Goal: Information Seeking & Learning: Learn about a topic

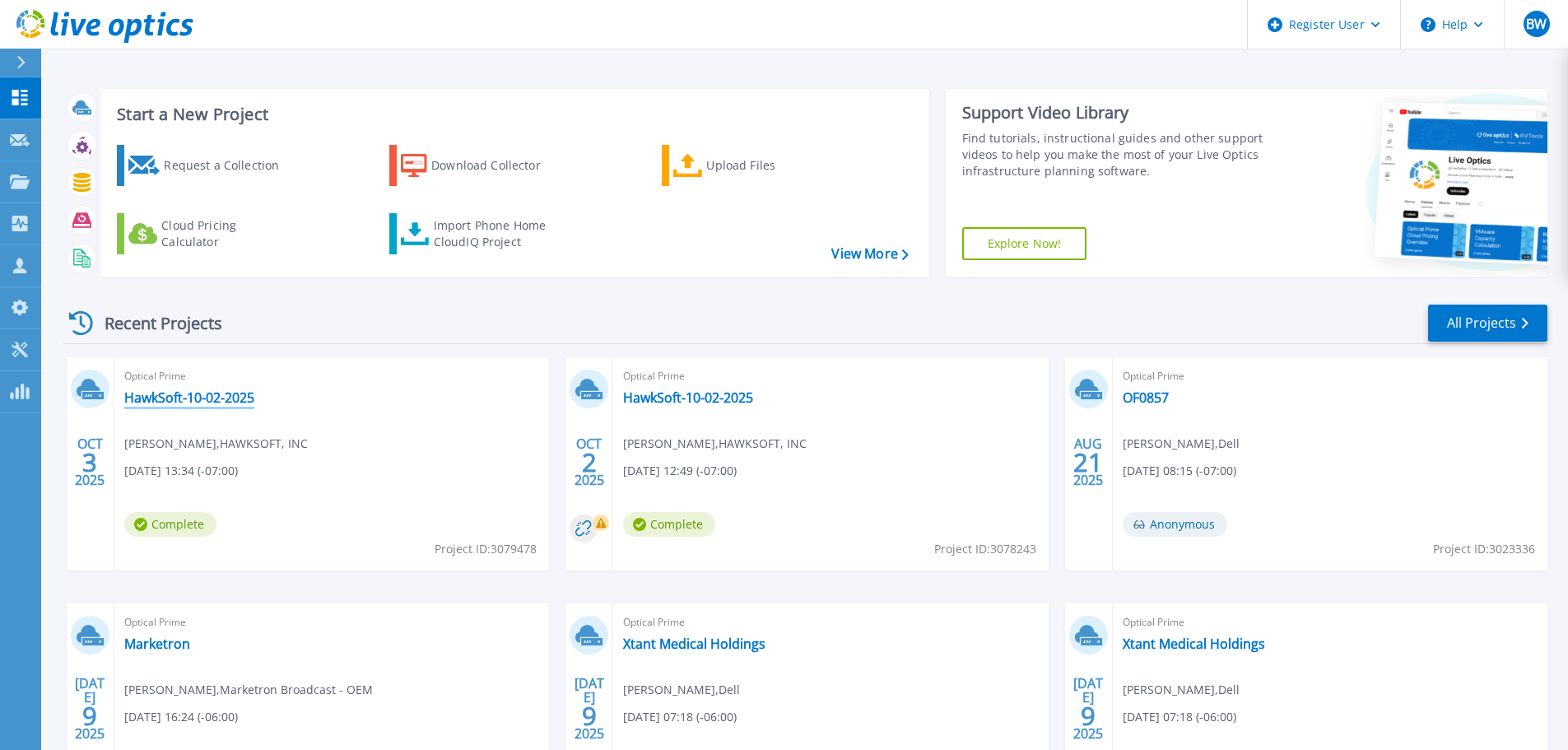
click at [145, 398] on link "HawkSoft-10-02-2025" at bounding box center [189, 397] width 130 height 16
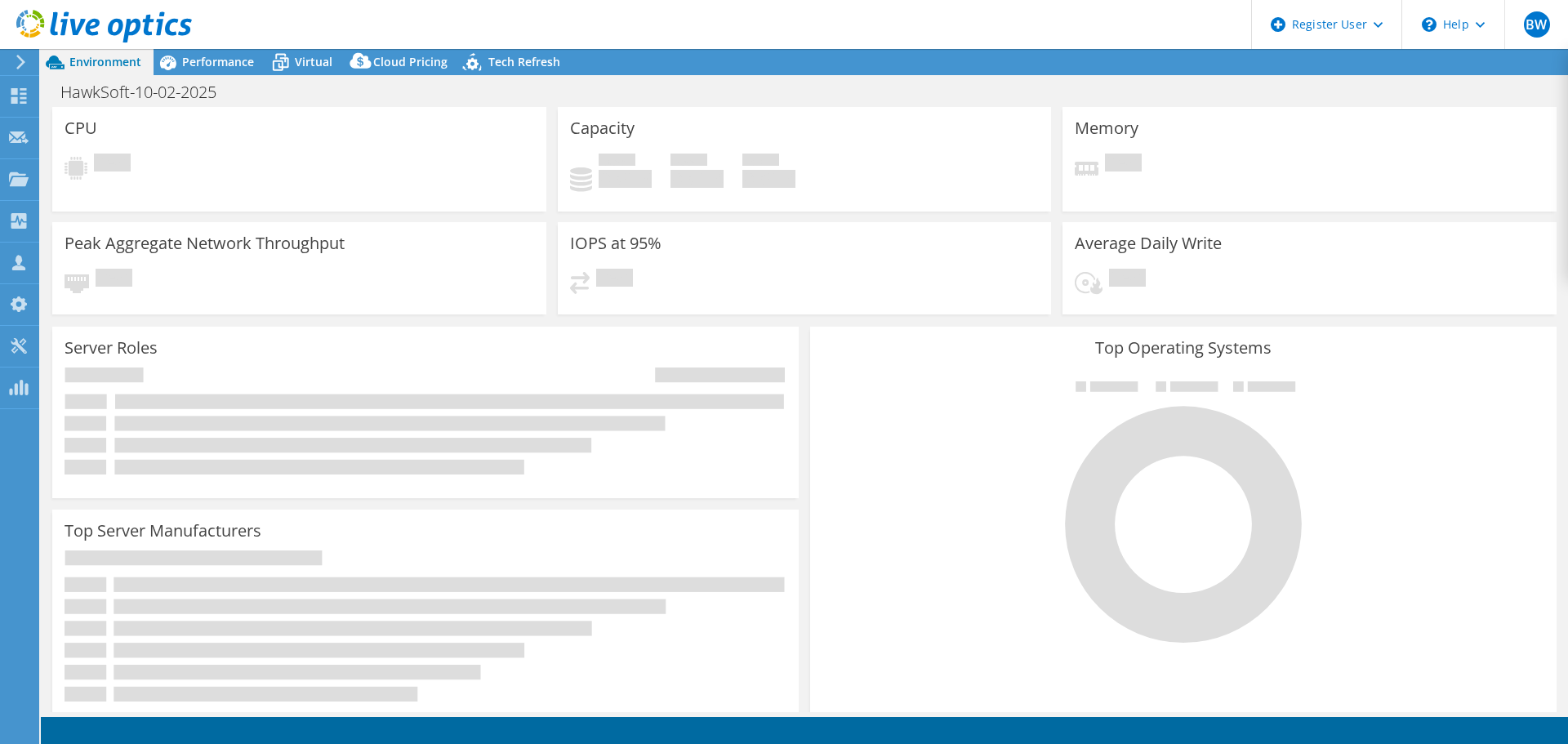
select select "USD"
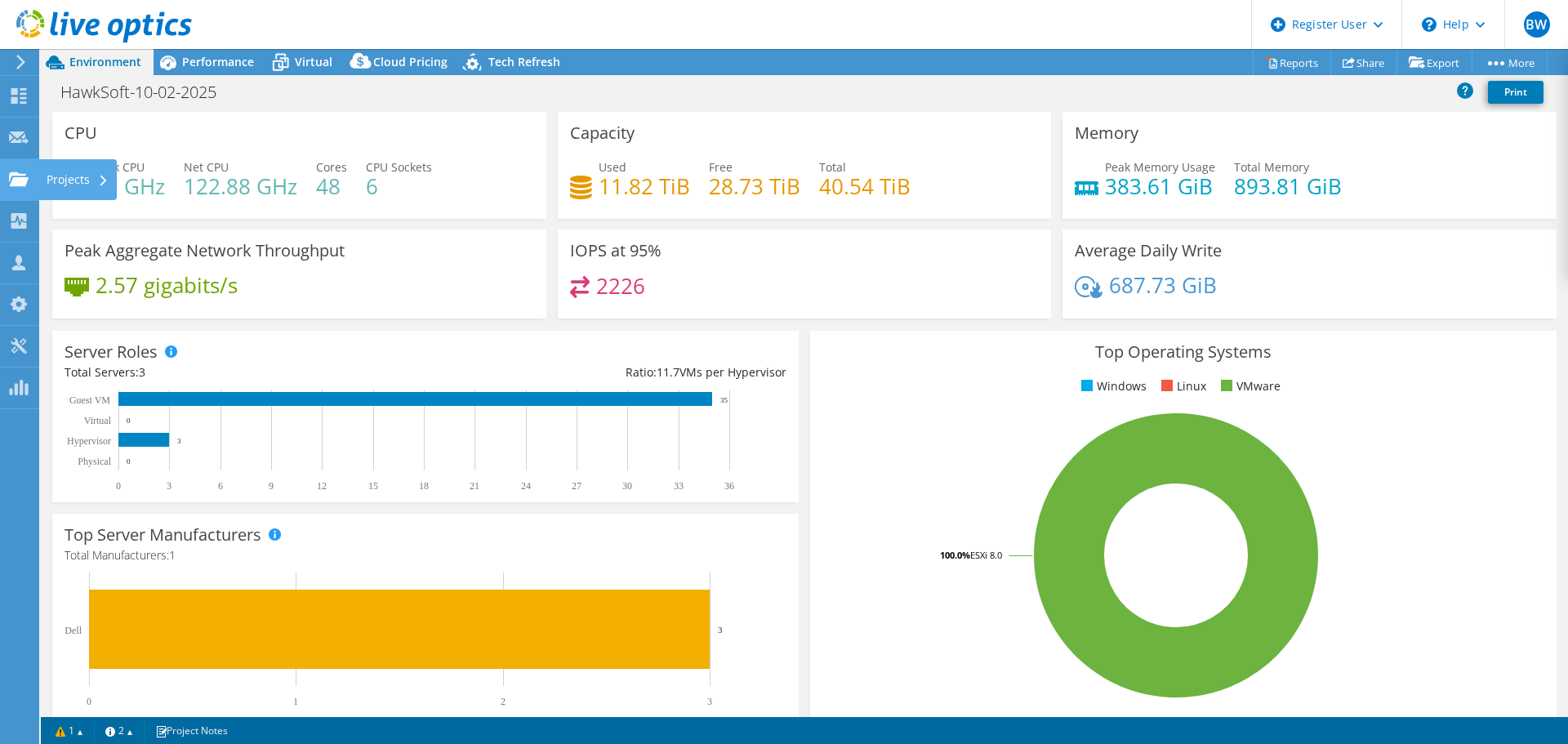
click at [14, 178] on use at bounding box center [18, 178] width 20 height 14
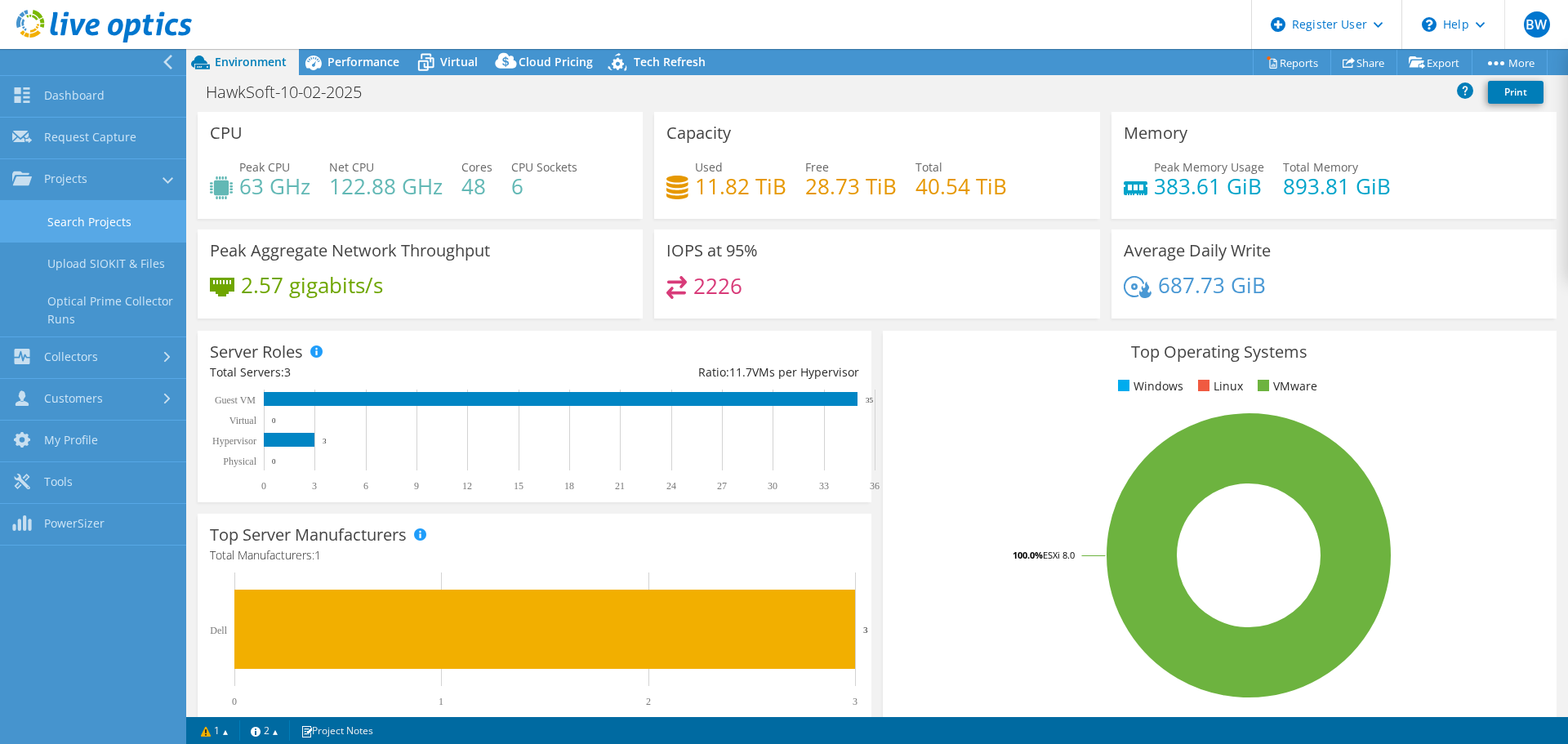
click at [45, 222] on link "Search Projects" at bounding box center [93, 222] width 186 height 42
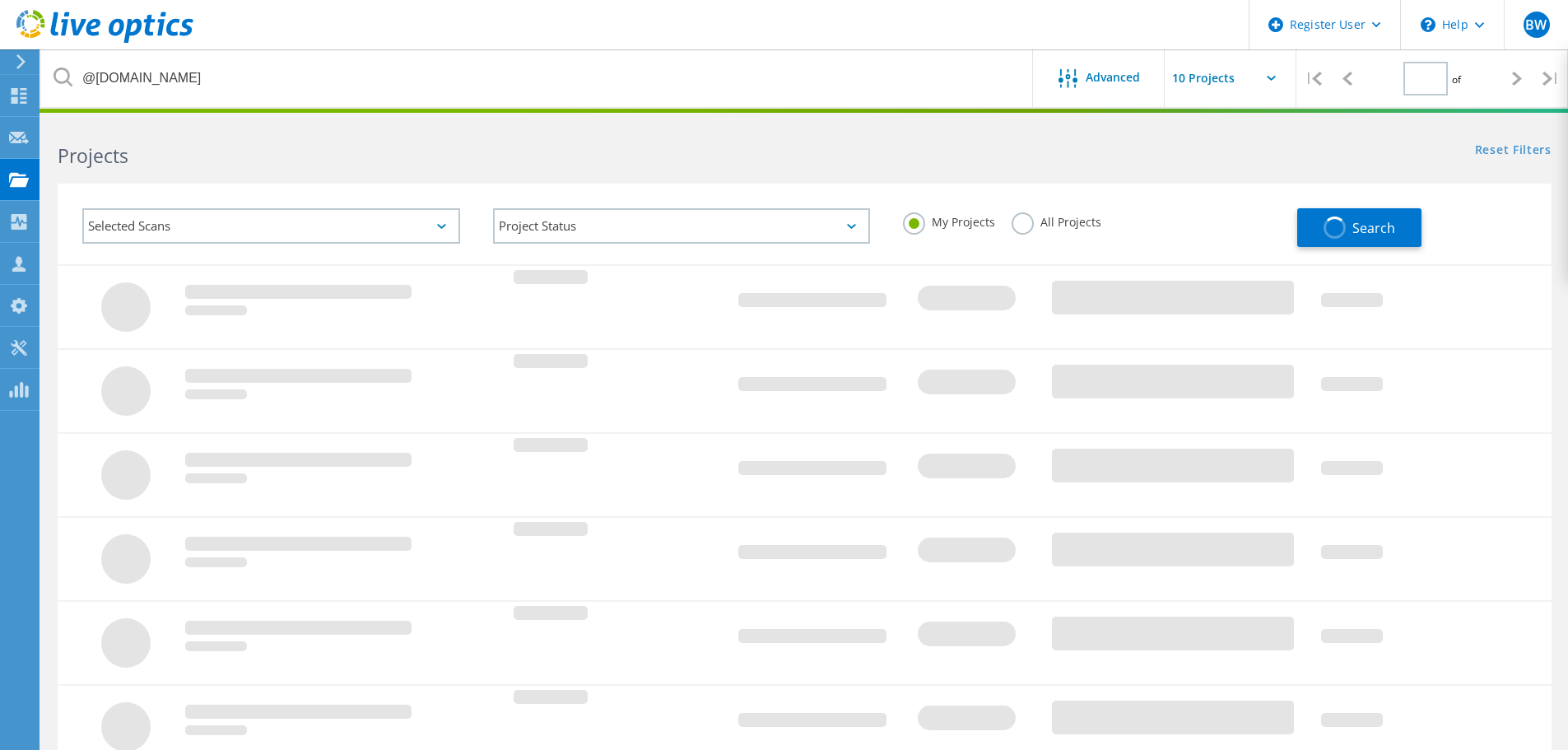
type input "1"
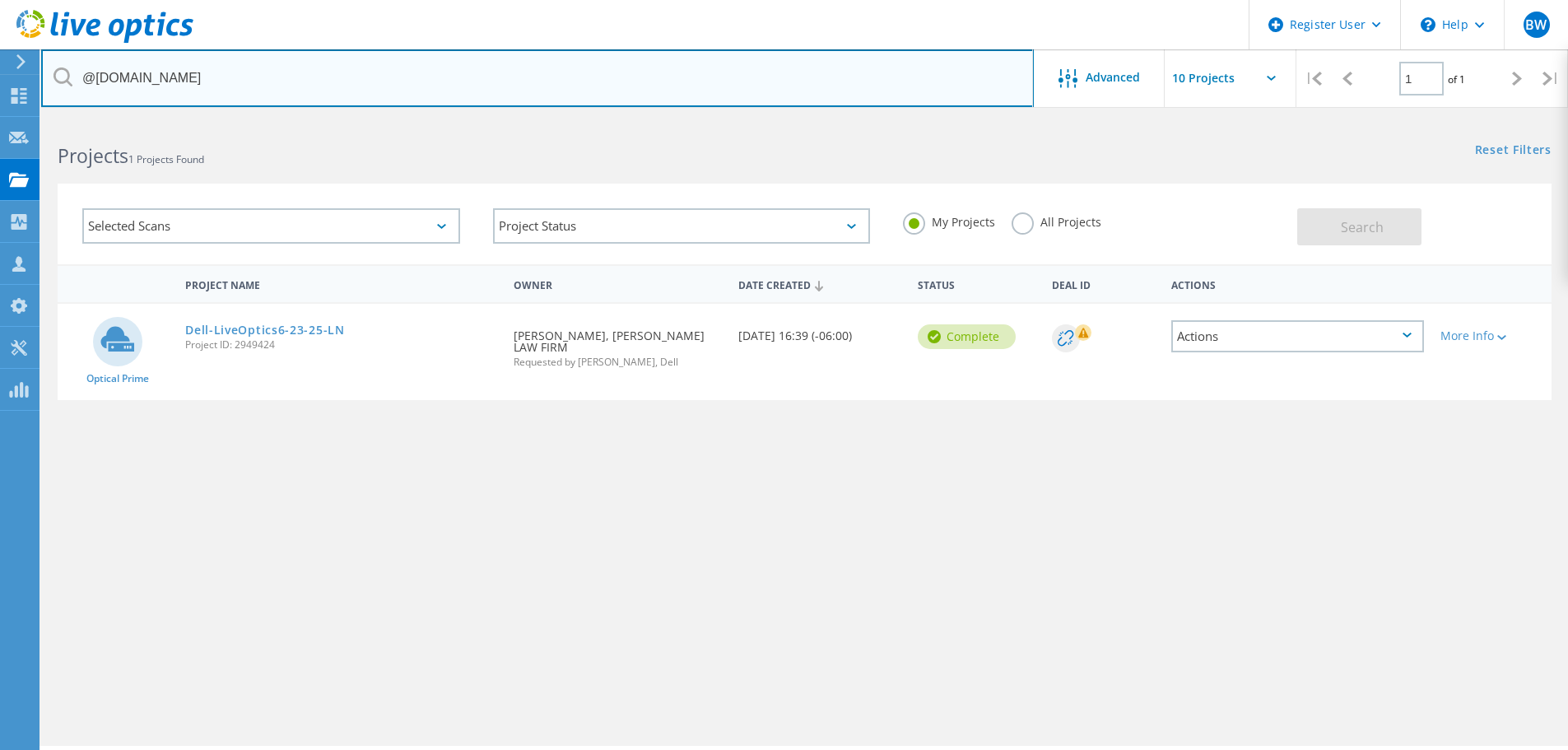
click at [292, 85] on input "@[DOMAIN_NAME]" at bounding box center [538, 78] width 993 height 58
type input "@[DOMAIN_NAME]"
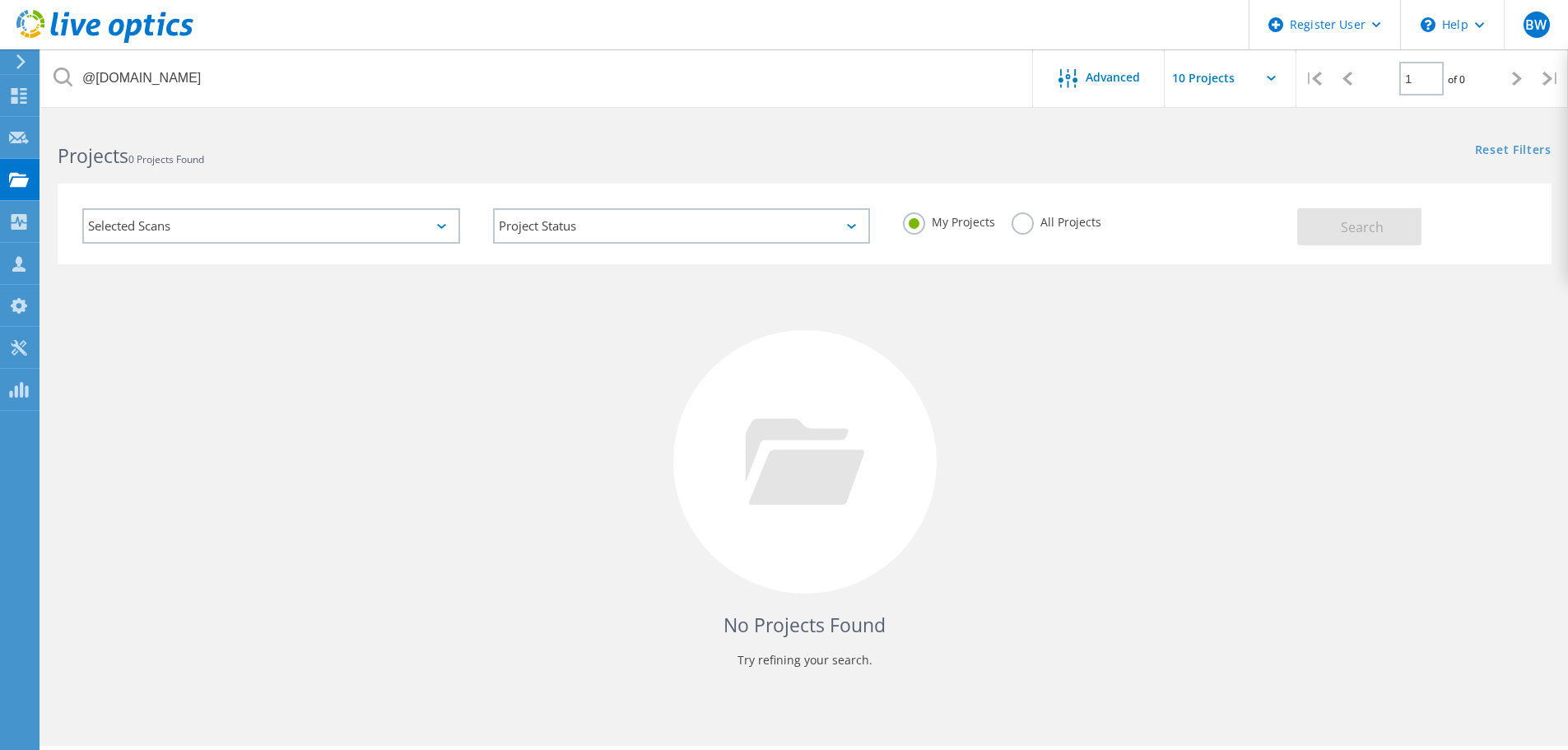
click at [1022, 214] on label "All Projects" at bounding box center [1056, 220] width 90 height 15
click at [0, 0] on input "All Projects" at bounding box center [0, 0] width 0 height 0
click at [1381, 226] on span "Search" at bounding box center [1363, 227] width 42 height 18
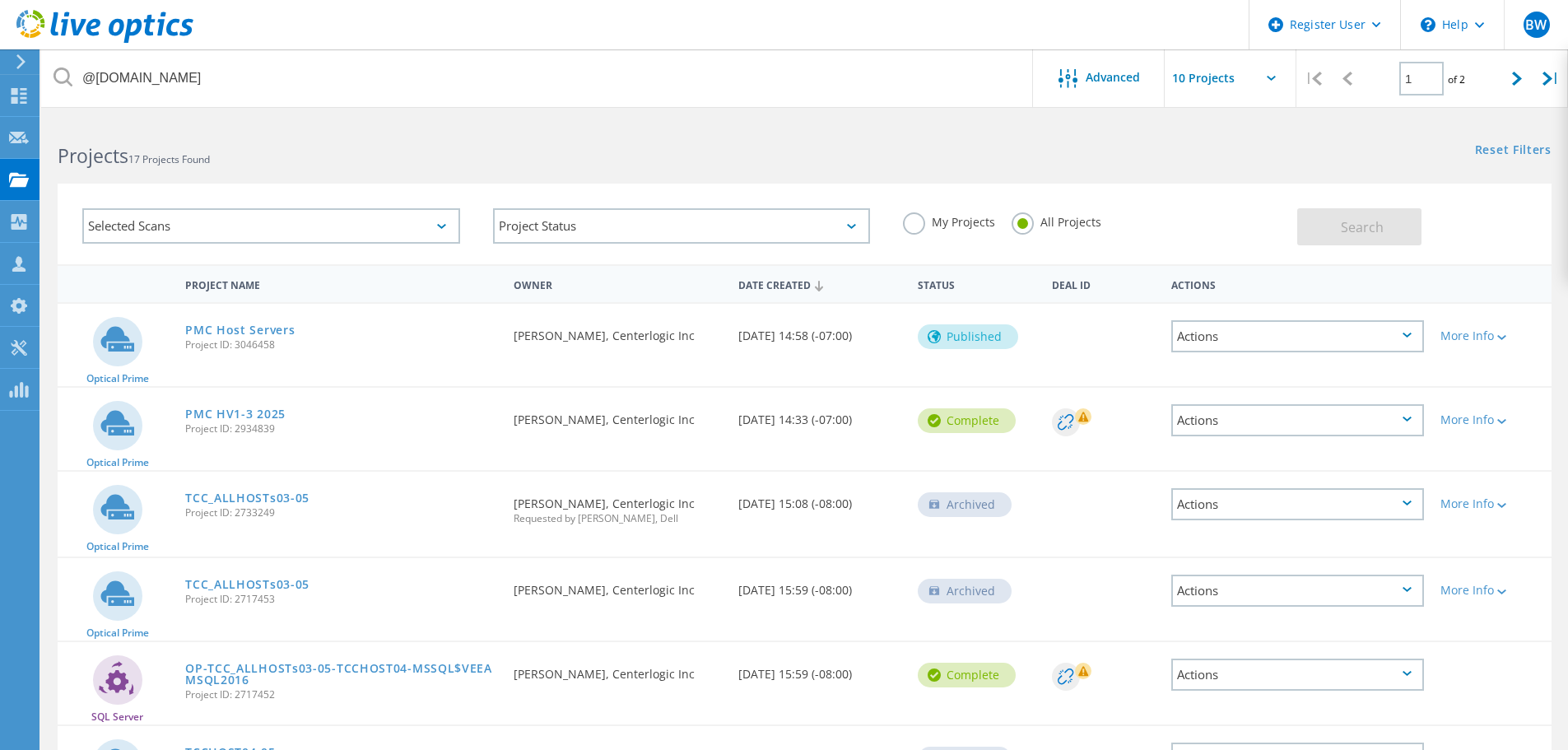
click at [262, 320] on div "PMC Host Servers Project ID: 3046458" at bounding box center [341, 335] width 329 height 63
click at [256, 333] on link "PMC Host Servers" at bounding box center [240, 331] width 110 height 12
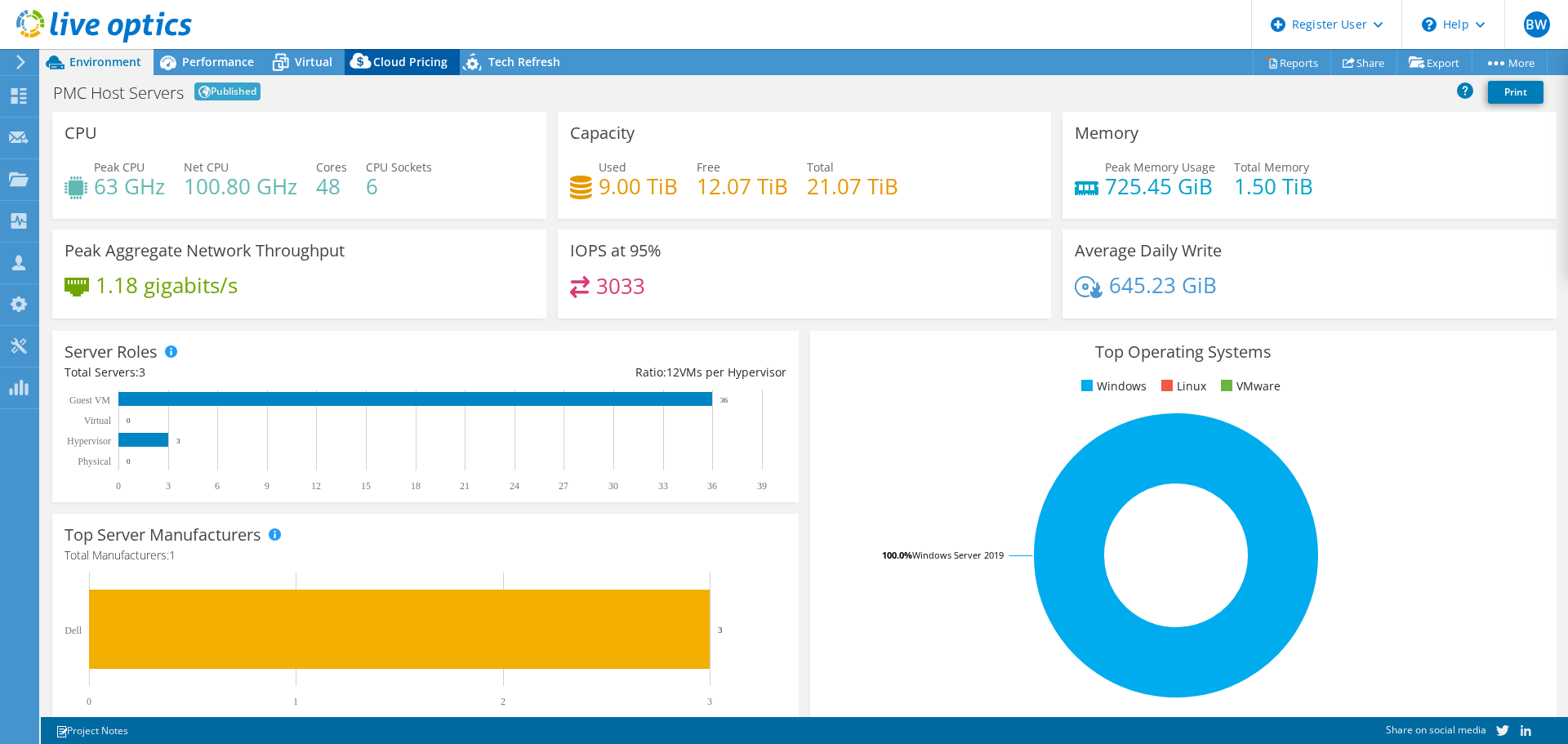
click at [386, 64] on span "Cloud Pricing" at bounding box center [410, 61] width 75 height 15
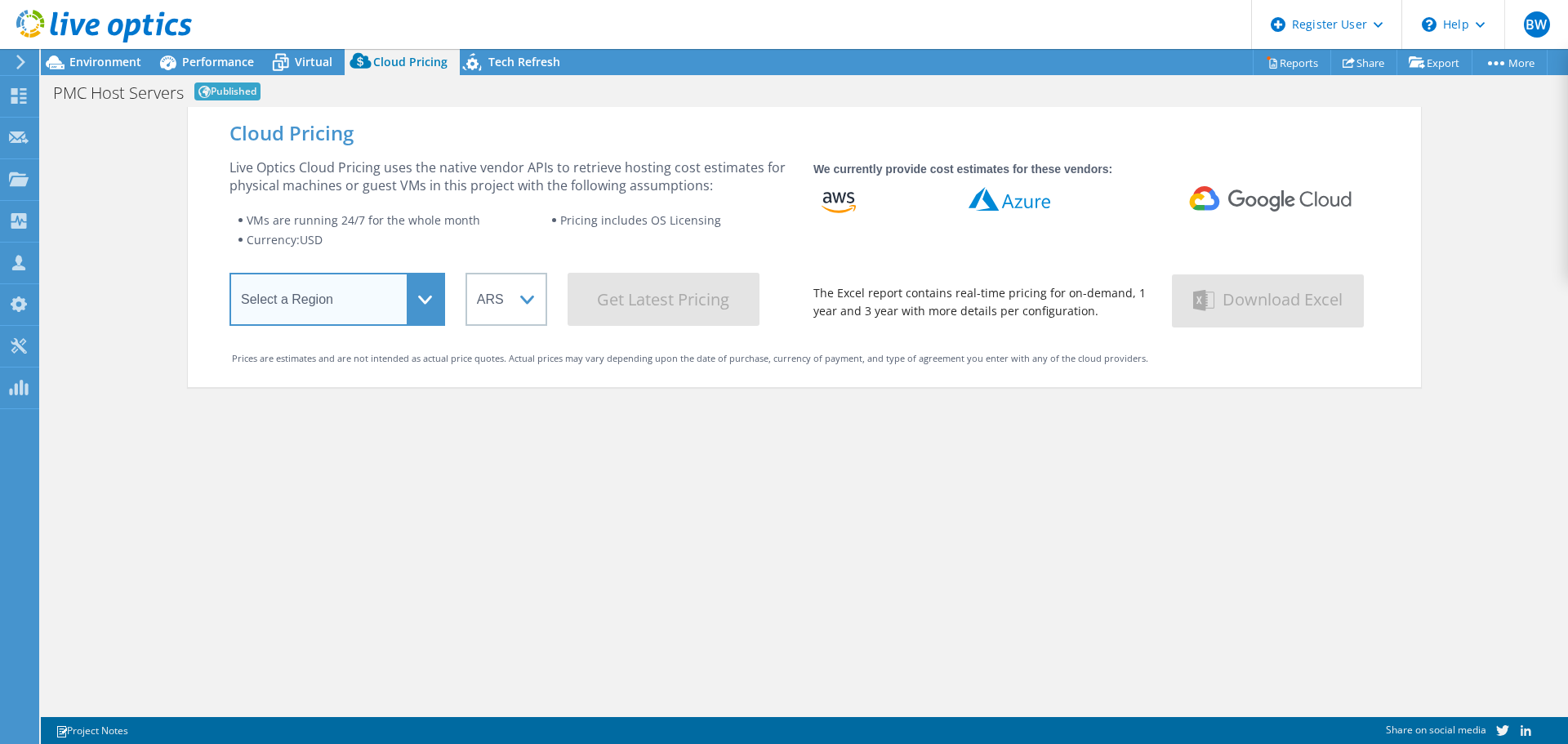
click at [345, 276] on select "Select a Region [GEOGRAPHIC_DATA] ([GEOGRAPHIC_DATA]) [GEOGRAPHIC_DATA] ([GEOGR…" at bounding box center [338, 299] width 216 height 54
select select "USWest"
click at [229, 276] on select "Select a Region [GEOGRAPHIC_DATA] ([GEOGRAPHIC_DATA]) [GEOGRAPHIC_DATA] ([GEOGR…" at bounding box center [338, 299] width 216 height 54
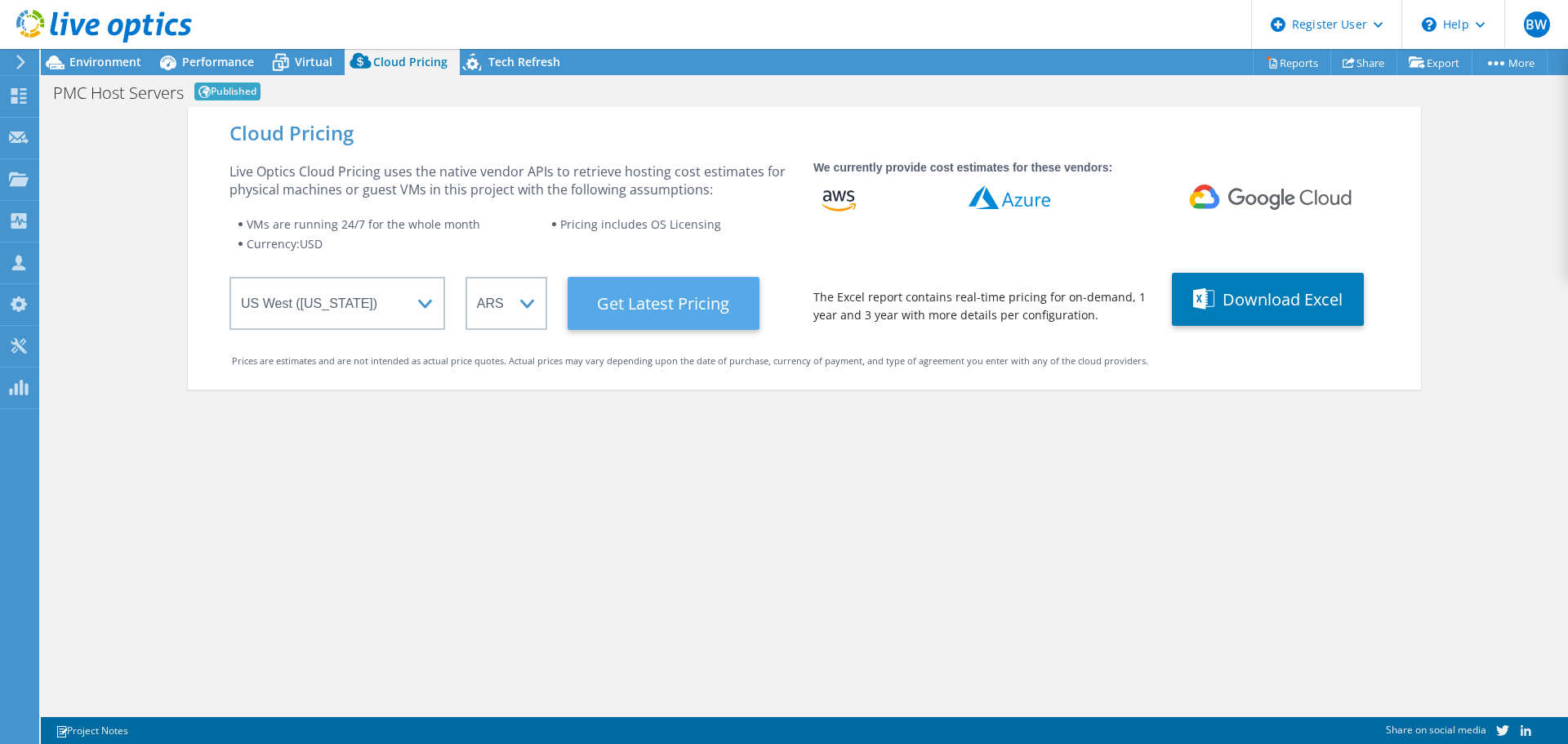
click at [636, 311] on Latest "Get Latest Pricing" at bounding box center [664, 304] width 192 height 54
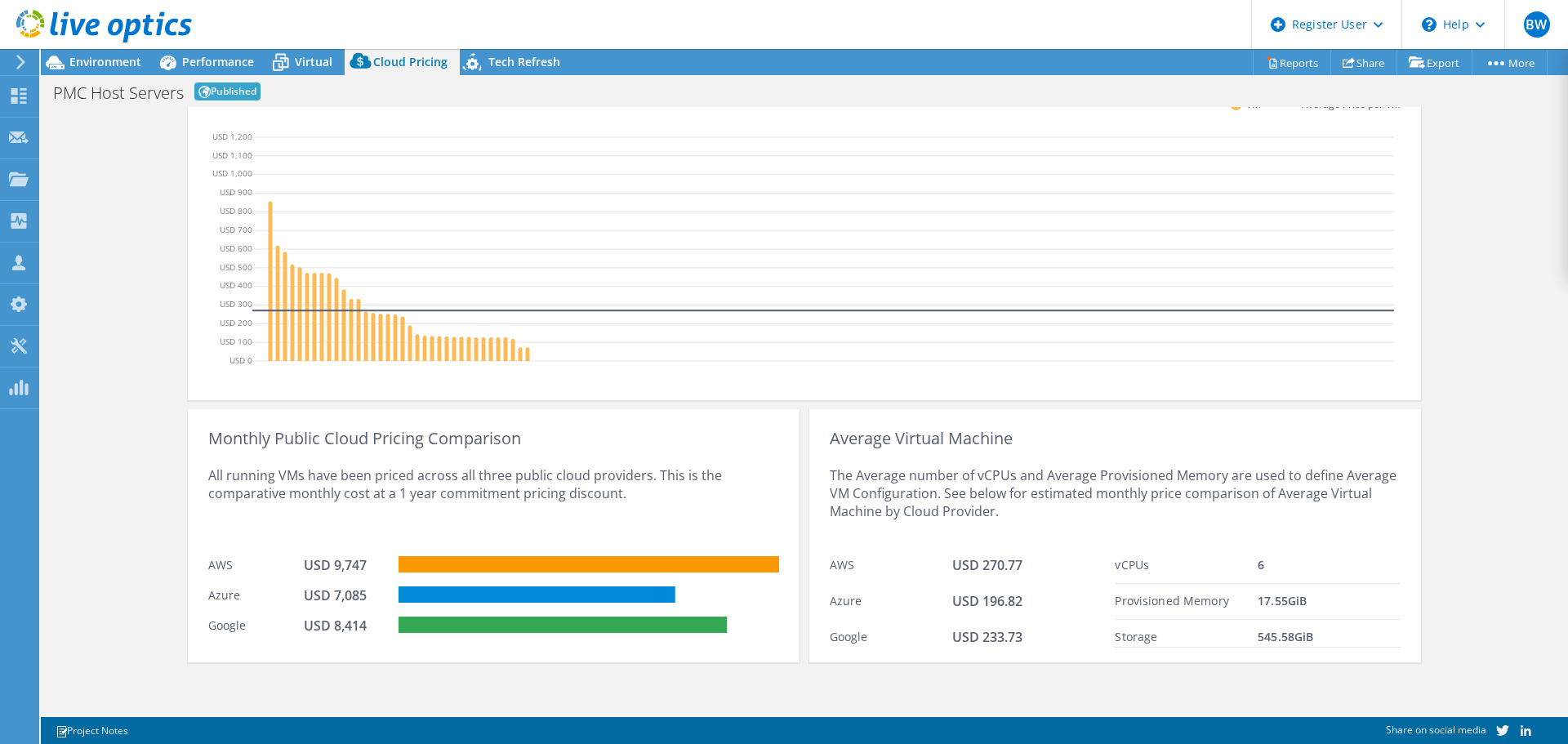
scroll to position [483, 0]
